Goal: Communication & Community: Answer question/provide support

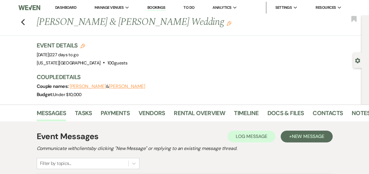
drag, startPoint x: 70, startPoint y: 7, endPoint x: 72, endPoint y: 14, distance: 7.4
click at [70, 7] on link "Dashboard" at bounding box center [65, 7] width 21 height 5
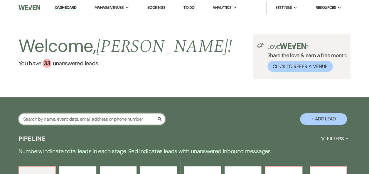
click at [76, 119] on input "text" at bounding box center [91, 119] width 147 height 11
type input "[PERSON_NAME]"
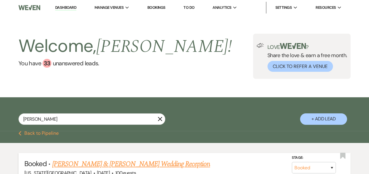
click at [143, 165] on link "[PERSON_NAME] & [PERSON_NAME] Wedding Reception" at bounding box center [131, 164] width 158 height 11
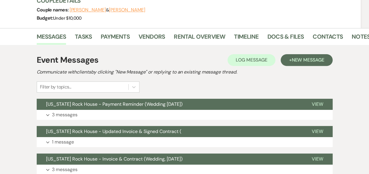
scroll to position [77, 0]
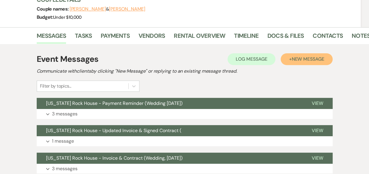
click at [302, 60] on span "New Message" at bounding box center [307, 59] width 33 height 6
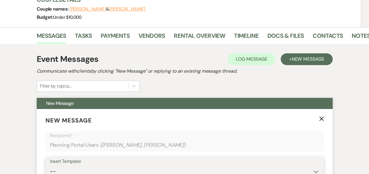
click at [315, 170] on select "-- Weven Planning Portal Introduction (Booked Events) Follow Up Booking Procedu…" at bounding box center [184, 171] width 269 height 11
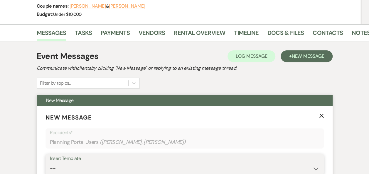
select select "696"
click at [50, 163] on select "-- Weven Planning Portal Introduction (Booked Events) Follow Up Booking Procedu…" at bounding box center [184, 168] width 269 height 11
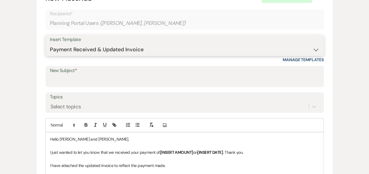
scroll to position [217, 0]
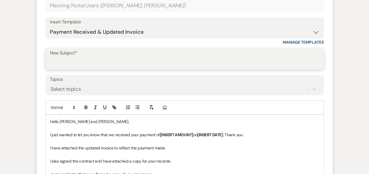
click at [160, 57] on input "New Subject*" at bounding box center [184, 62] width 269 height 11
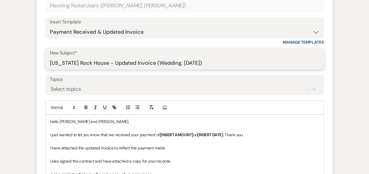
type input "[US_STATE] Rock House - Updated Invoice (Wedding, [DATE])"
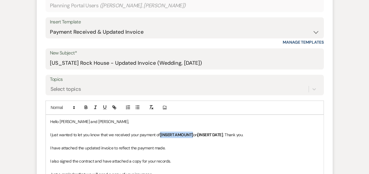
drag, startPoint x: 194, startPoint y: 133, endPoint x: 160, endPoint y: 136, distance: 33.2
click at [160, 136] on strong "[INSERT AMOUNT]" at bounding box center [176, 134] width 33 height 5
drag, startPoint x: 209, startPoint y: 134, endPoint x: 184, endPoint y: 137, distance: 25.9
click at [184, 137] on strong "[INSERT DATE]" at bounding box center [195, 134] width 26 height 5
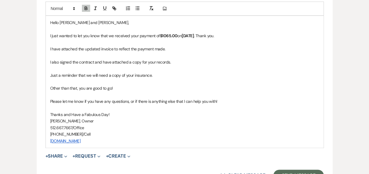
scroll to position [351, 0]
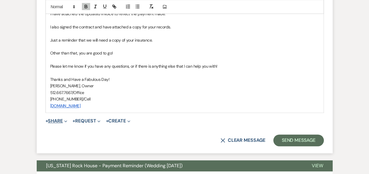
click at [63, 121] on button "+ Share Expand" at bounding box center [56, 121] width 22 height 5
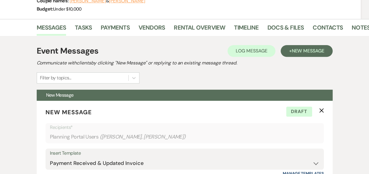
scroll to position [83, 0]
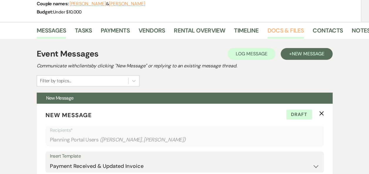
click at [279, 27] on link "Docs & Files" at bounding box center [285, 32] width 36 height 13
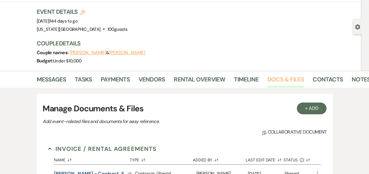
scroll to position [26, 0]
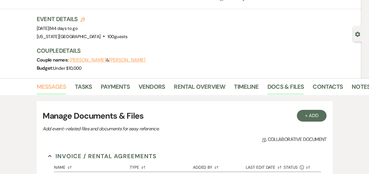
click at [49, 86] on link "Messages" at bounding box center [52, 88] width 30 height 13
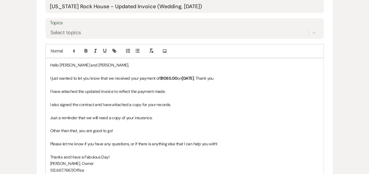
scroll to position [279, 0]
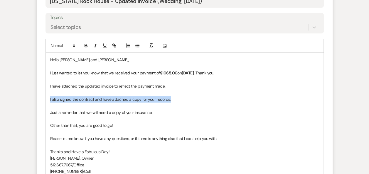
drag, startPoint x: 48, startPoint y: 98, endPoint x: 189, endPoint y: 98, distance: 140.2
click at [189, 98] on div "Hello [PERSON_NAME] and [PERSON_NAME], I just wanted to let you know that we re…" at bounding box center [184, 119] width 277 height 132
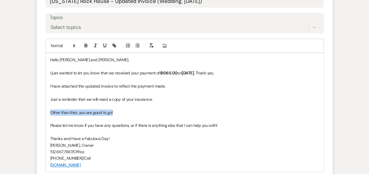
drag, startPoint x: 121, startPoint y: 110, endPoint x: 48, endPoint y: 111, distance: 73.3
click at [48, 111] on div "Hello [PERSON_NAME] and [PERSON_NAME], I just wanted to let you know that we re…" at bounding box center [184, 112] width 277 height 119
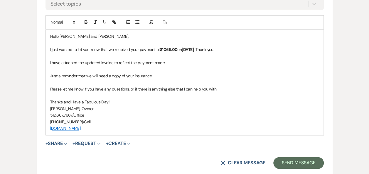
scroll to position [312, 0]
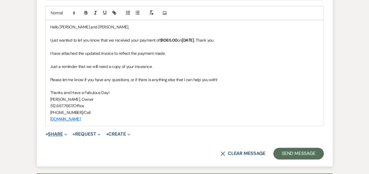
click at [62, 132] on button "+ Share Expand" at bounding box center [56, 134] width 22 height 5
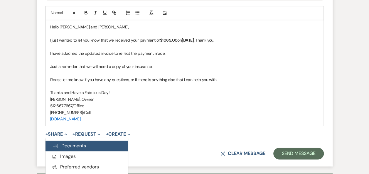
click at [72, 145] on span "Doc Upload Documents" at bounding box center [69, 146] width 33 height 6
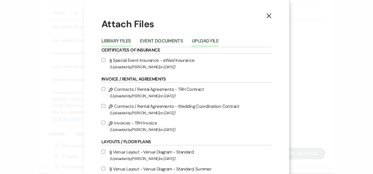
click at [203, 42] on button "Upload File" at bounding box center [205, 43] width 27 height 8
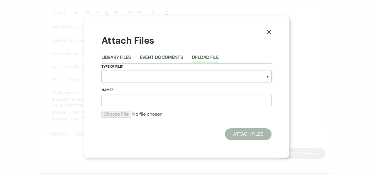
click at [267, 77] on select "Special Event Insurance Vendor Certificate of Insurance Contracts / Rental Agre…" at bounding box center [186, 76] width 170 height 11
select select "22"
click at [101, 71] on select "Special Event Insurance Vendor Certificate of Insurance Contracts / Rental Agre…" at bounding box center [186, 76] width 170 height 11
click at [263, 97] on input "Name*" at bounding box center [186, 100] width 170 height 11
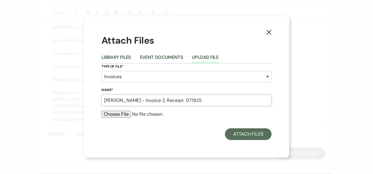
type input "[PERSON_NAME] - Invoice 2, Receipt 071925"
click at [123, 116] on input "file" at bounding box center [186, 114] width 170 height 7
type input "C:\fakepath\[PERSON_NAME] - Invoice 2, Receipt 071925.pdf"
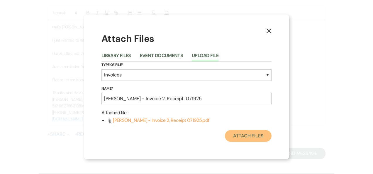
click at [251, 136] on button "Attach Files" at bounding box center [248, 136] width 47 height 12
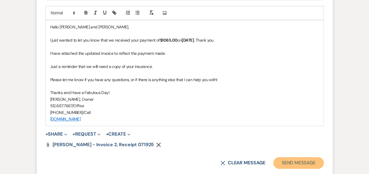
click at [292, 162] on button "Send Message" at bounding box center [298, 163] width 50 height 12
